Goal: Information Seeking & Learning: Learn about a topic

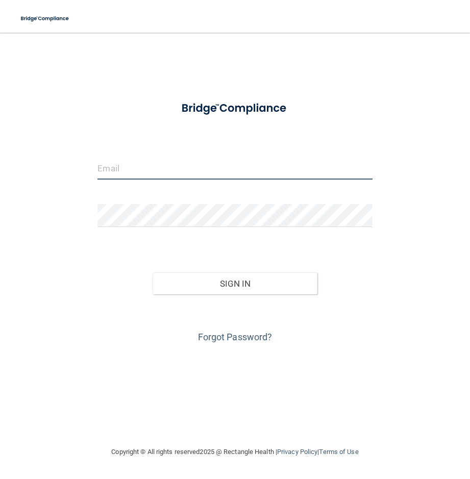
click at [320, 172] on input "email" at bounding box center [235, 168] width 275 height 23
type input "[EMAIL_ADDRESS][DOMAIN_NAME]"
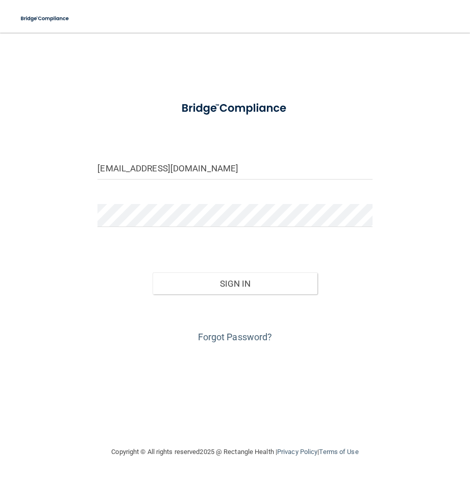
click at [301, 232] on div at bounding box center [235, 219] width 290 height 31
click at [301, 228] on div at bounding box center [235, 219] width 290 height 31
click at [153, 273] on button "Sign In" at bounding box center [235, 284] width 165 height 22
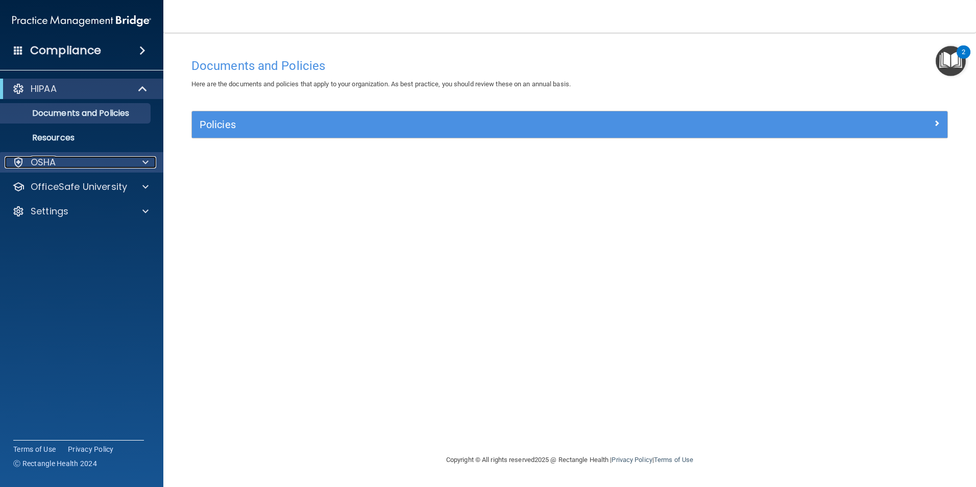
click at [138, 163] on div at bounding box center [144, 162] width 26 height 12
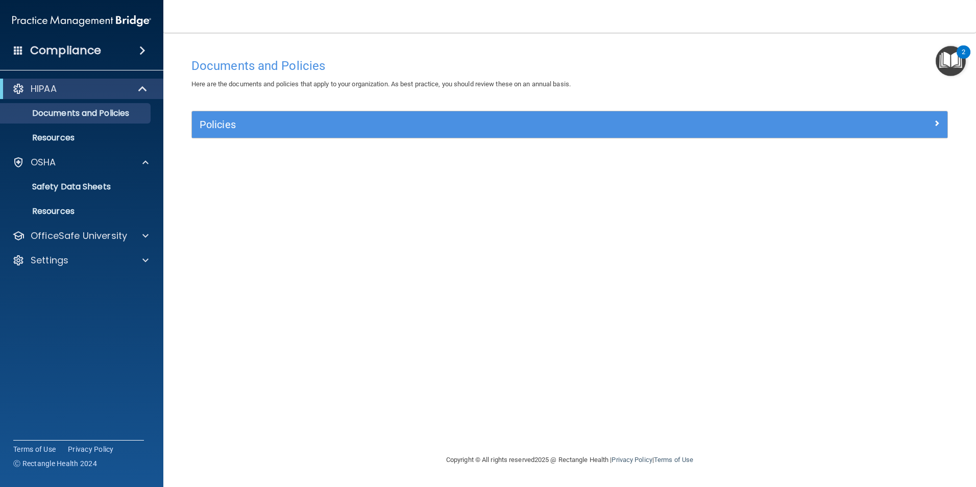
click at [470, 54] on img "Open Resource Center, 2 new notifications" at bounding box center [951, 61] width 30 height 30
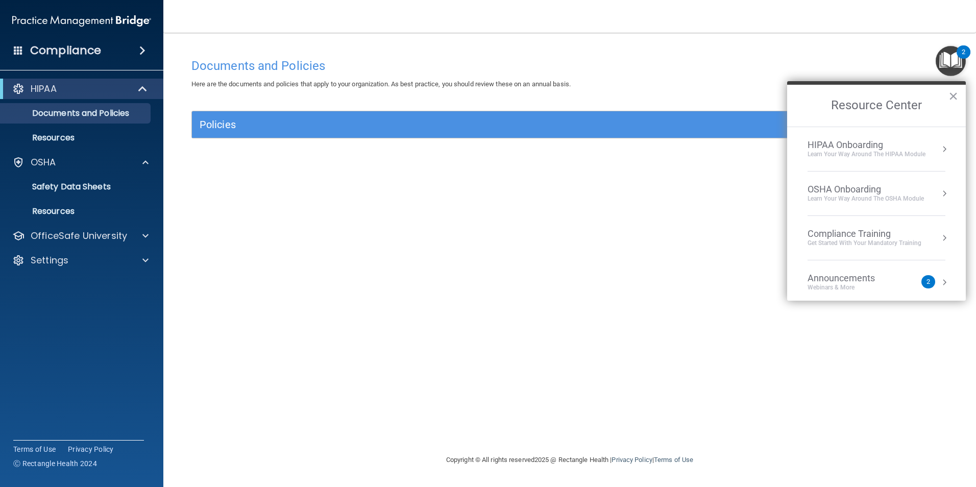
click at [470, 155] on div "Learn Your Way around the HIPAA module" at bounding box center [867, 154] width 118 height 9
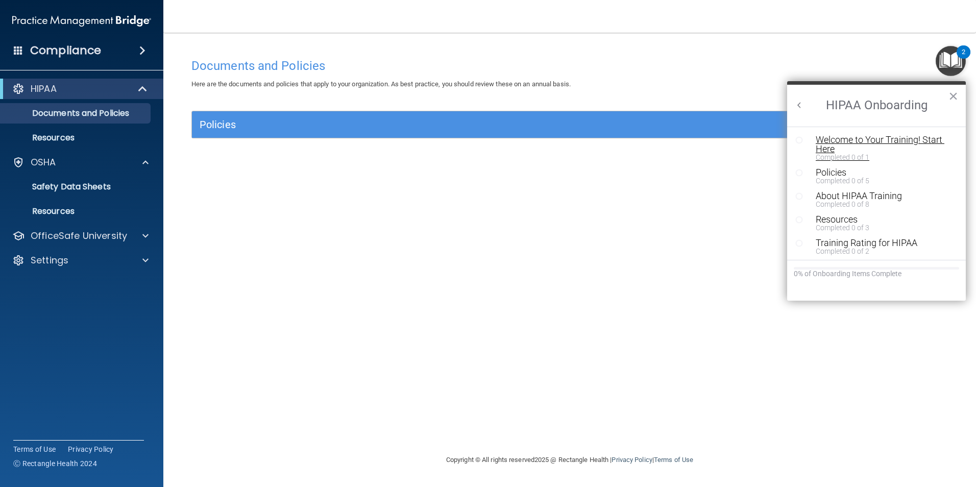
click at [470, 138] on div "Welcome to Your Training! Start Here" at bounding box center [880, 144] width 129 height 18
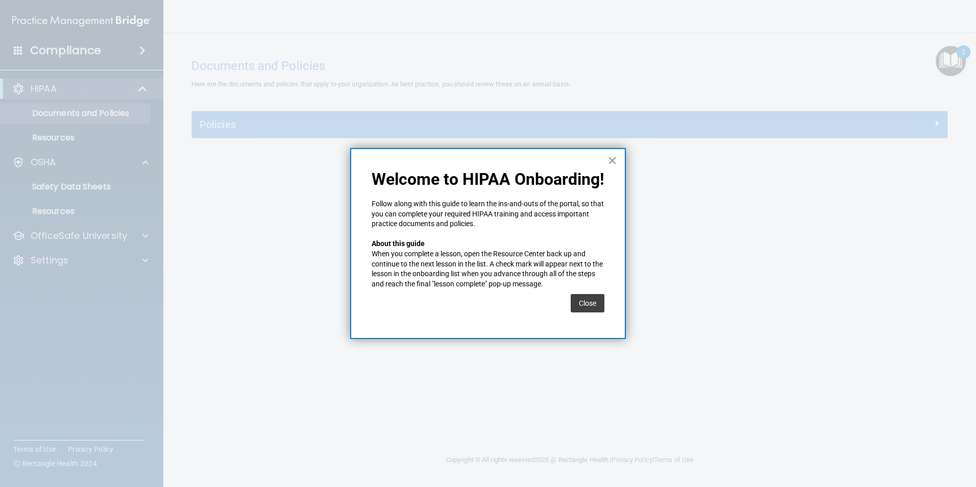
click at [470, 160] on button "×" at bounding box center [613, 160] width 10 height 16
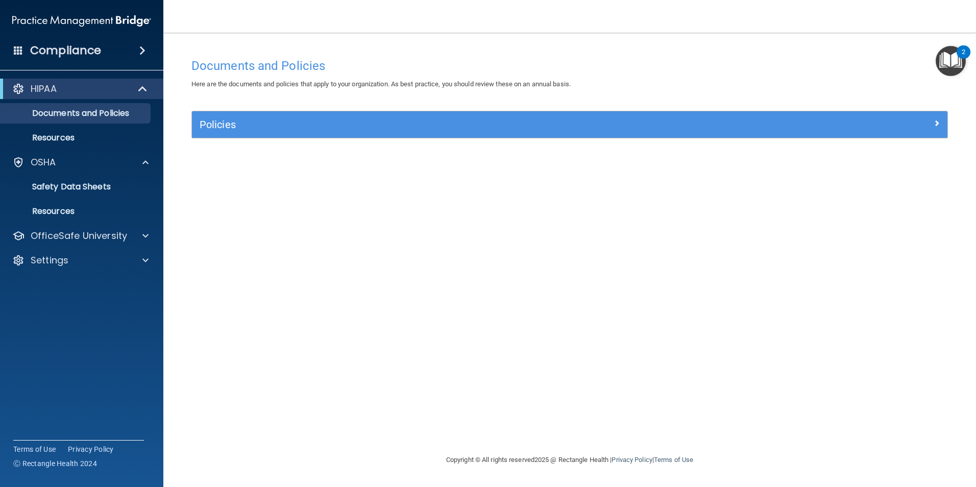
click at [470, 57] on img "Open Resource Center, 2 new notifications" at bounding box center [951, 61] width 30 height 30
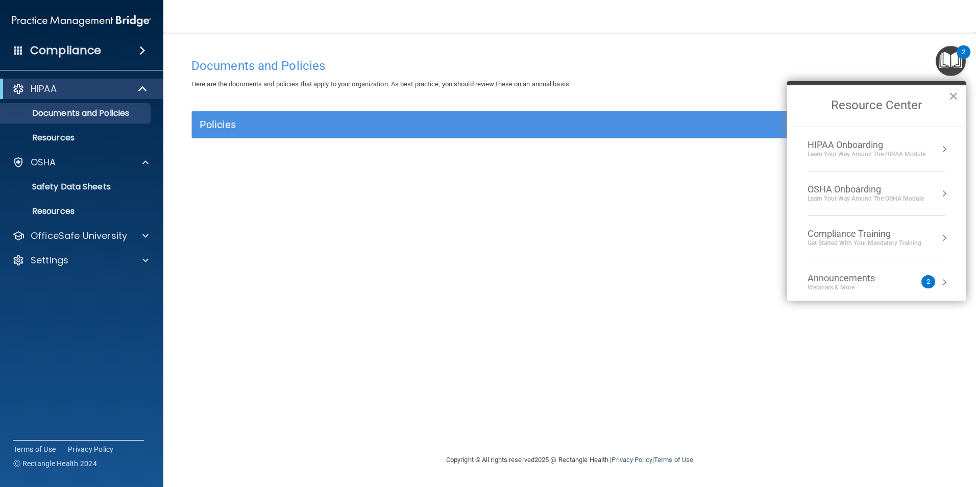
click at [470, 239] on div "Get Started with your mandatory training" at bounding box center [865, 243] width 114 height 9
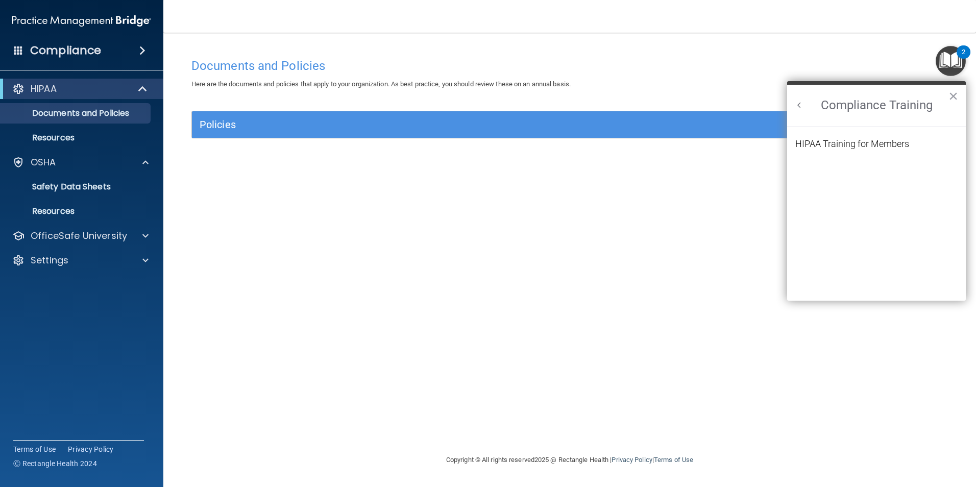
click at [470, 138] on ol "HIPAA Training for Members" at bounding box center [876, 214] width 162 height 174
click at [470, 143] on div "HIPAA Training for Members" at bounding box center [852, 143] width 114 height 9
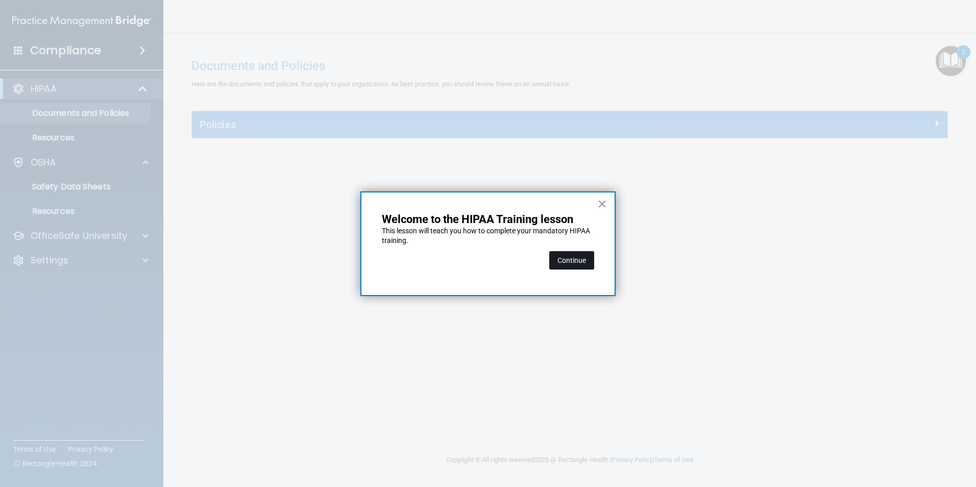
click at [470, 261] on button "Continue" at bounding box center [571, 260] width 45 height 18
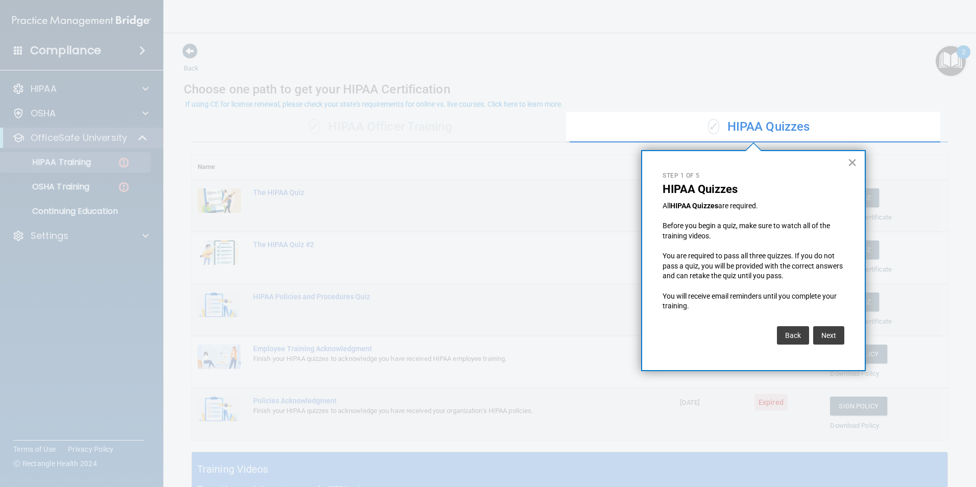
click at [854, 159] on button "×" at bounding box center [852, 162] width 10 height 16
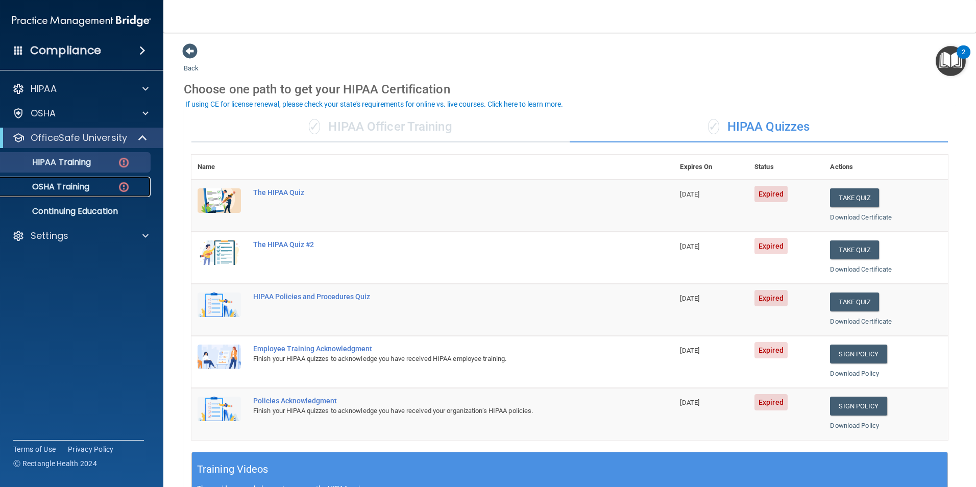
click at [108, 184] on div "OSHA Training" at bounding box center [76, 187] width 139 height 10
